Goal: Find specific page/section: Find specific page/section

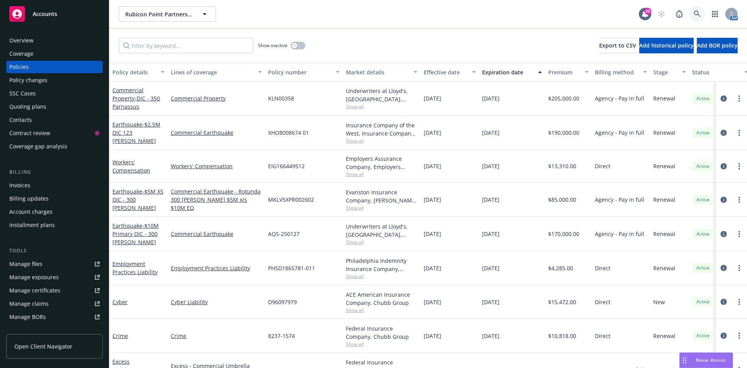
click at [697, 14] on icon at bounding box center [697, 14] width 7 height 7
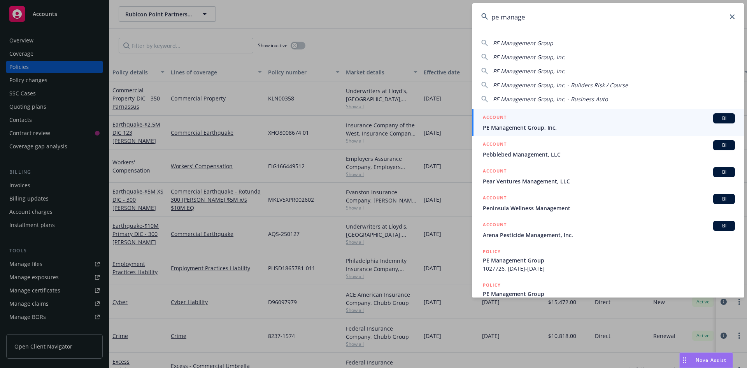
type input "pe manage"
click at [504, 126] on span "PE Management Group, Inc." at bounding box center [609, 127] width 252 height 8
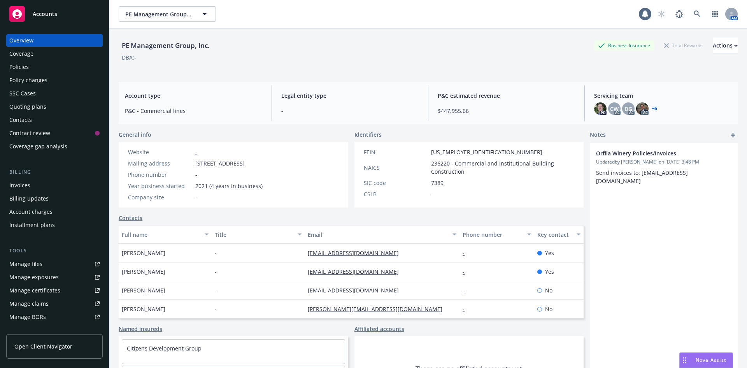
click at [41, 63] on div "Policies" at bounding box center [54, 67] width 90 height 12
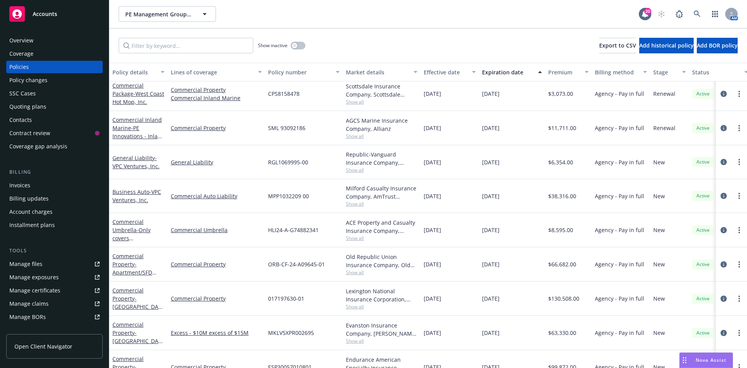
scroll to position [700, 0]
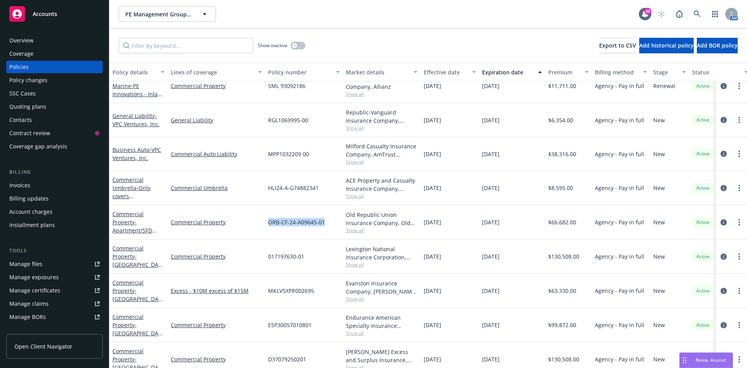
drag, startPoint x: 329, startPoint y: 222, endPoint x: 268, endPoint y: 226, distance: 60.8
click at [268, 226] on div "ORB-CF-24-A09645-01" at bounding box center [304, 222] width 78 height 34
copy span "ORB-CF-24-A09645-01"
